Goal: Task Accomplishment & Management: Use online tool/utility

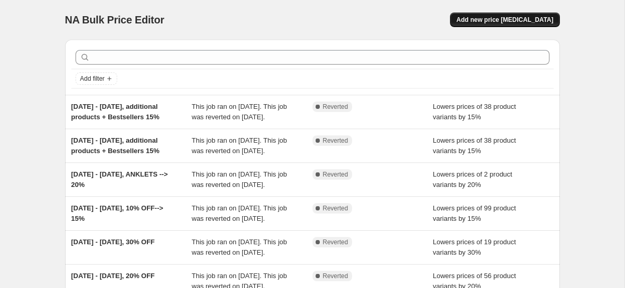
click at [522, 21] on span "Add new price [MEDICAL_DATA]" at bounding box center [504, 20] width 97 height 8
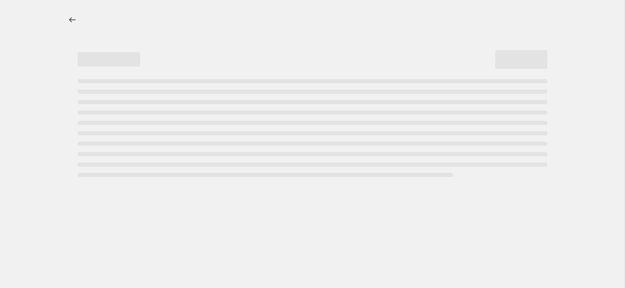
select select "percentage"
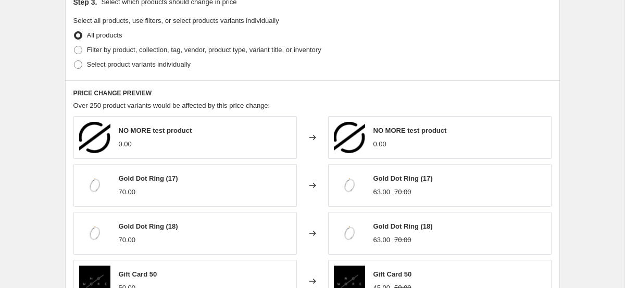
scroll to position [455, 0]
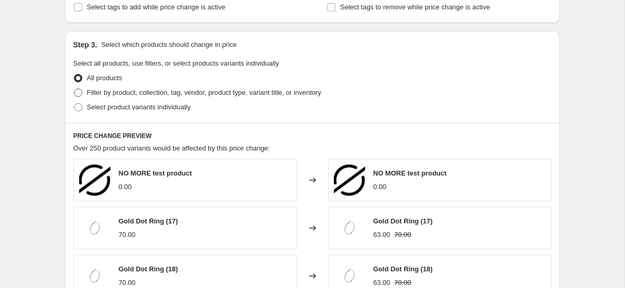
click at [90, 92] on span "Filter by product, collection, tag, vendor, product type, variant title, or inv…" at bounding box center [204, 92] width 234 height 8
click at [74, 89] on input "Filter by product, collection, tag, vendor, product type, variant title, or inv…" at bounding box center [74, 88] width 1 height 1
radio input "true"
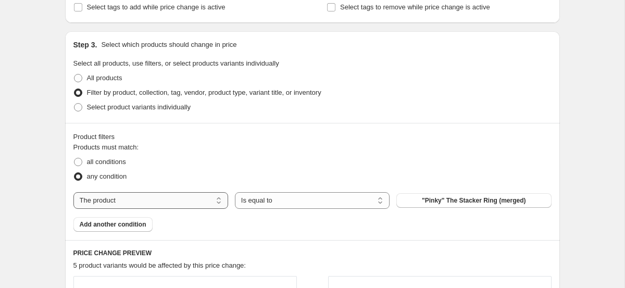
click at [145, 197] on select "The product The product's collection The product's tag The product's vendor The…" at bounding box center [150, 200] width 155 height 17
click at [73, 192] on select "The product The product's collection The product's tag The product's vendor The…" at bounding box center [150, 200] width 155 height 17
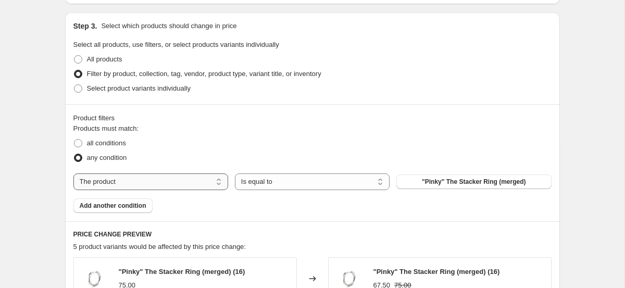
scroll to position [468, 0]
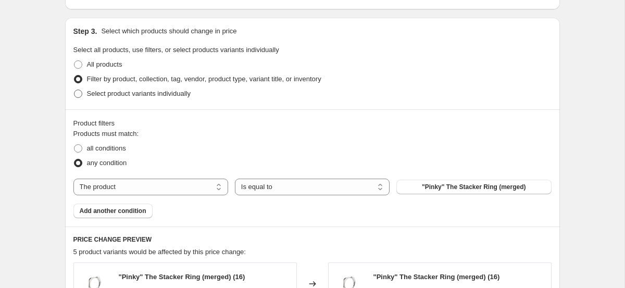
click at [116, 95] on span "Select product variants individually" at bounding box center [139, 94] width 104 height 8
click at [74, 90] on input "Select product variants individually" at bounding box center [74, 90] width 1 height 1
radio input "true"
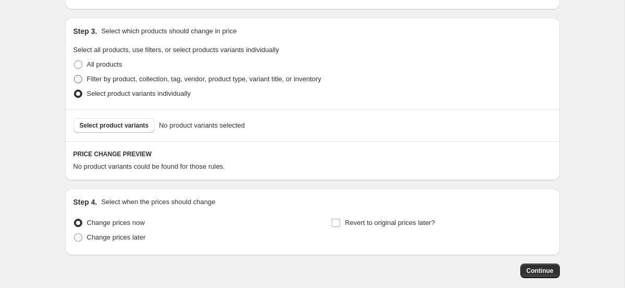
click at [98, 78] on span "Filter by product, collection, tag, vendor, product type, variant title, or inv…" at bounding box center [204, 79] width 234 height 8
click at [74, 75] on input "Filter by product, collection, tag, vendor, product type, variant title, or inv…" at bounding box center [74, 75] width 1 height 1
radio input "true"
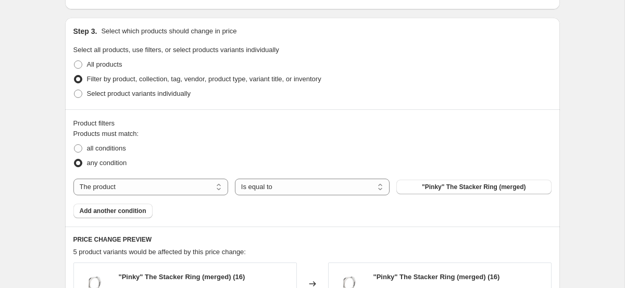
click at [108, 219] on div "Product filters Products must match: all conditions any condition The product T…" at bounding box center [312, 167] width 494 height 117
click at [108, 217] on button "Add another condition" at bounding box center [112, 211] width 79 height 15
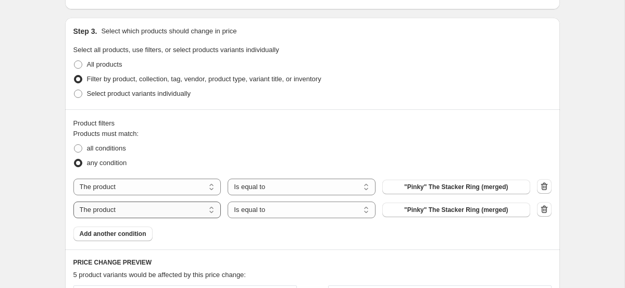
click at [131, 210] on select "The product The product's collection The product's tag The product's vendor The…" at bounding box center [147, 209] width 148 height 17
